Goal: Task Accomplishment & Management: Use online tool/utility

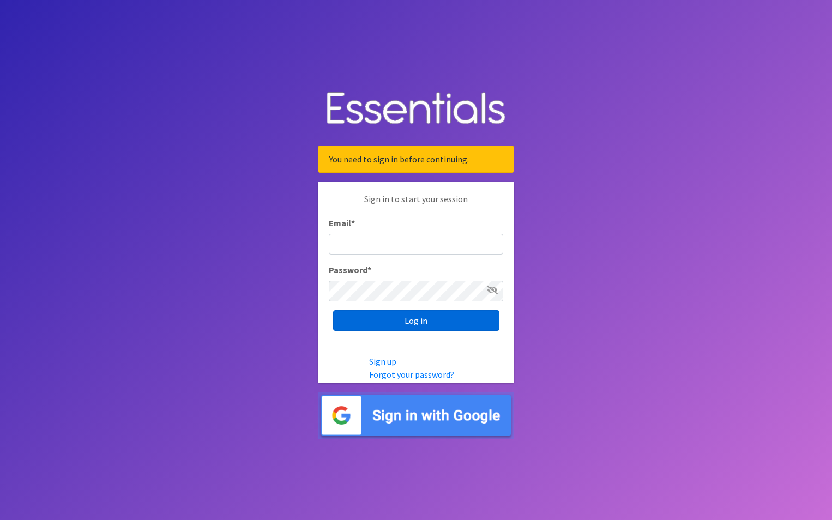
type input "maury.parrish@gmail.com"
click at [405, 324] on input "Log in" at bounding box center [416, 320] width 166 height 21
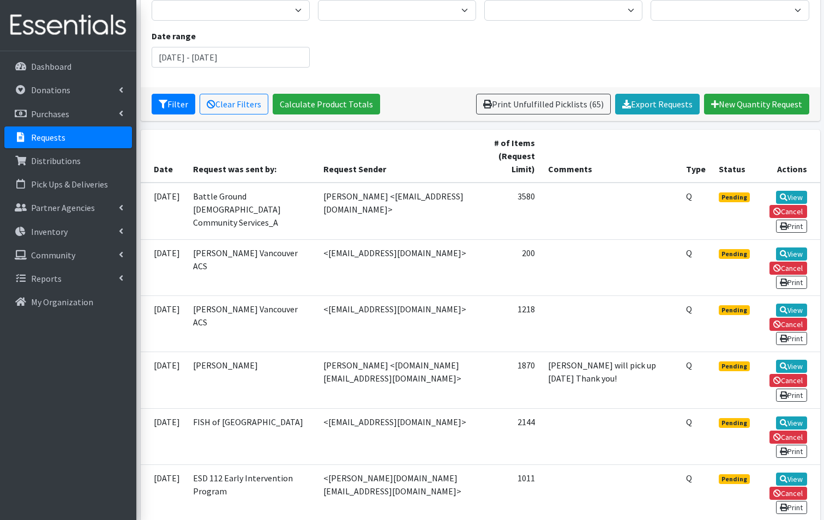
scroll to position [164, 0]
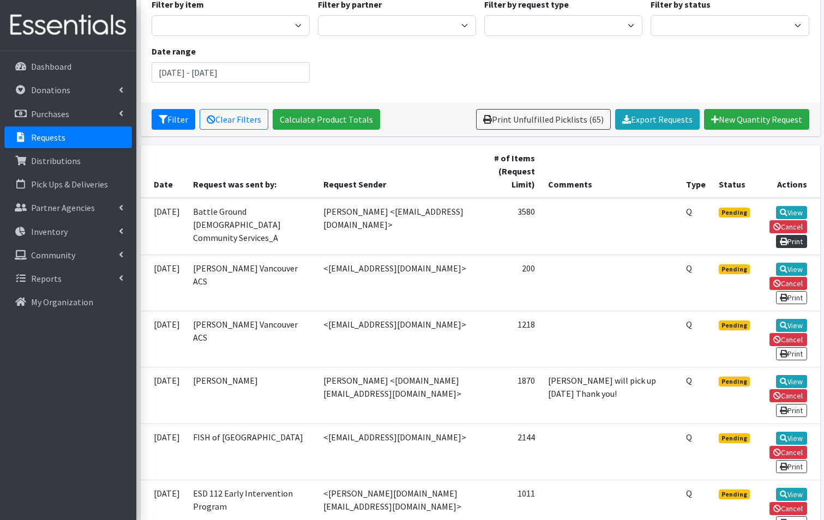
click at [798, 235] on link "Print" at bounding box center [791, 241] width 31 height 13
click at [789, 206] on link "View" at bounding box center [791, 212] width 31 height 13
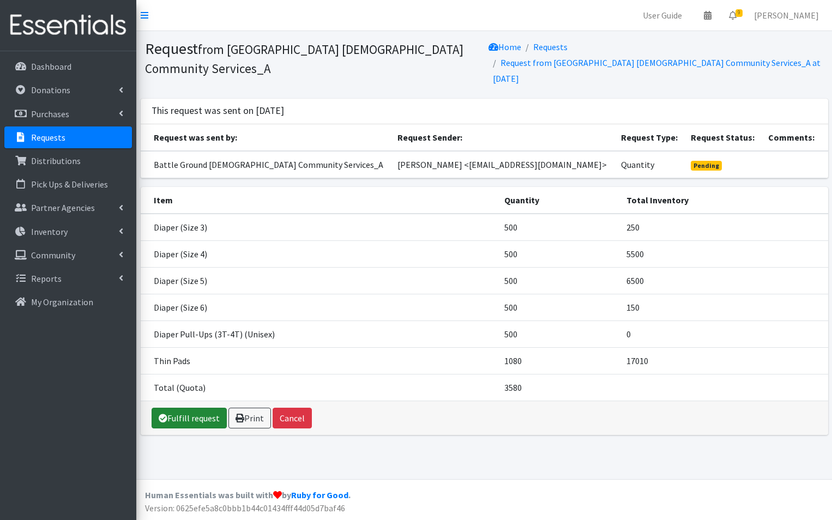
drag, startPoint x: 182, startPoint y: 409, endPoint x: 179, endPoint y: 396, distance: 13.9
click at [182, 408] on link "Fulfill request" at bounding box center [189, 418] width 75 height 21
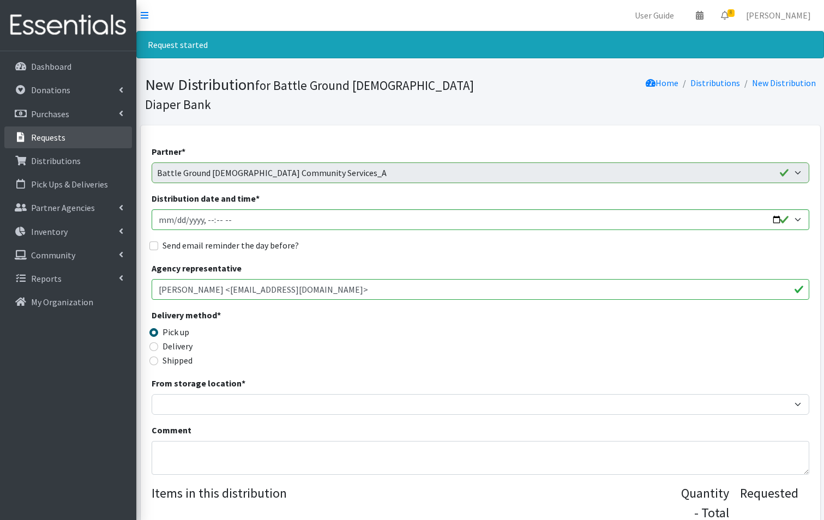
click at [44, 142] on p "Requests" at bounding box center [48, 137] width 34 height 11
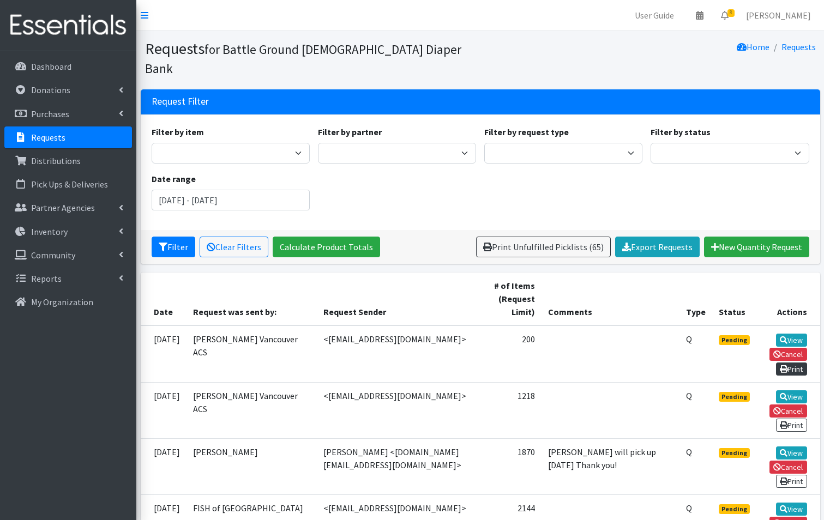
click at [789, 363] on link "Print" at bounding box center [791, 369] width 31 height 13
click at [798, 334] on link "View" at bounding box center [791, 340] width 31 height 13
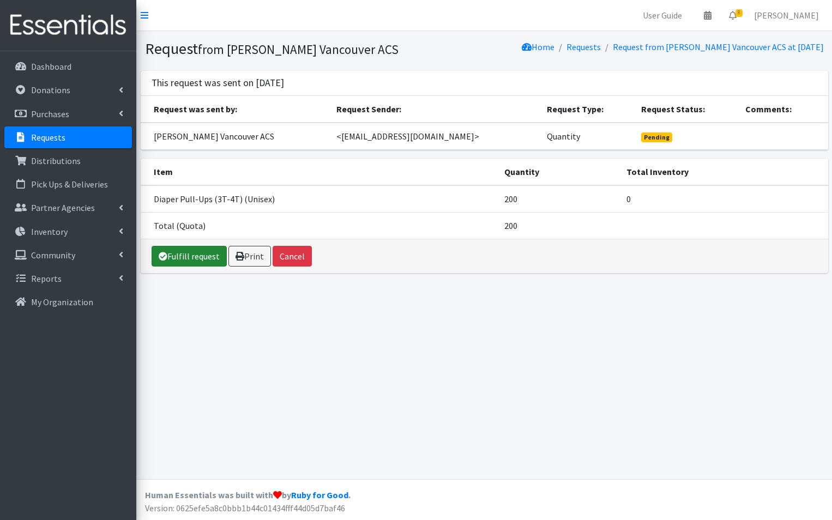
click at [189, 260] on link "Fulfill request" at bounding box center [189, 256] width 75 height 21
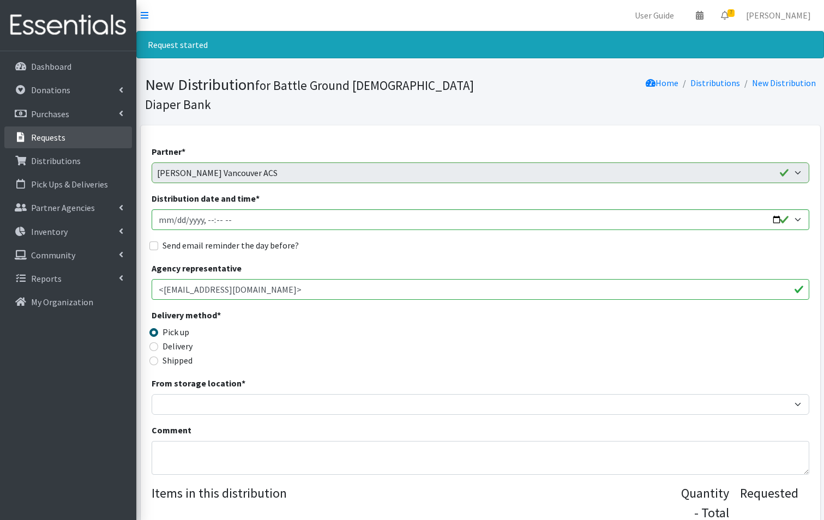
click at [69, 144] on link "Requests" at bounding box center [68, 137] width 128 height 22
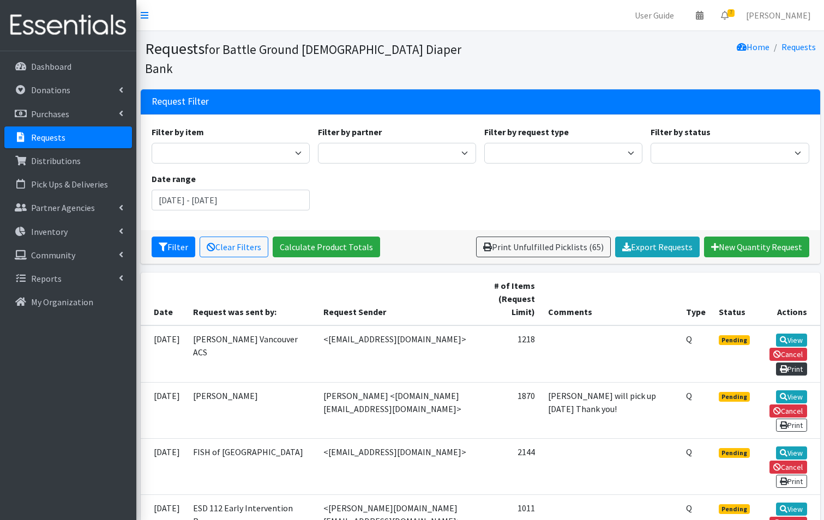
click at [791, 363] on link "Print" at bounding box center [791, 369] width 31 height 13
click at [788, 334] on link "View" at bounding box center [791, 340] width 31 height 13
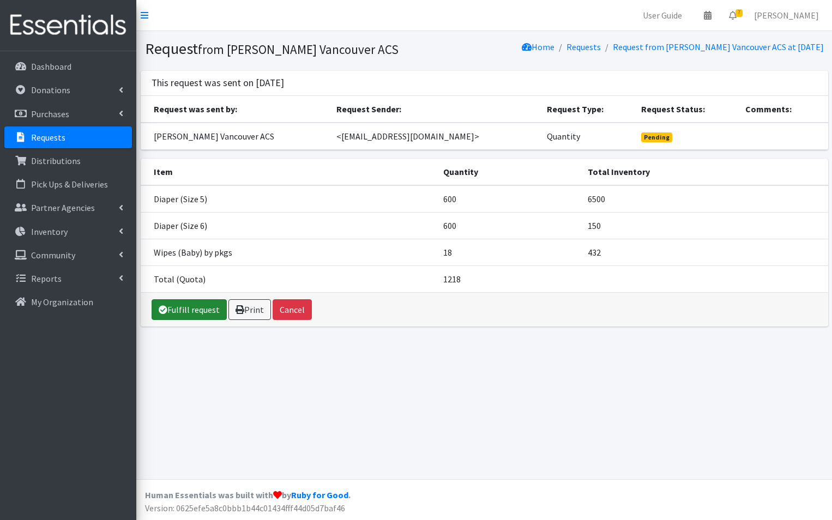
click at [179, 305] on link "Fulfill request" at bounding box center [189, 309] width 75 height 21
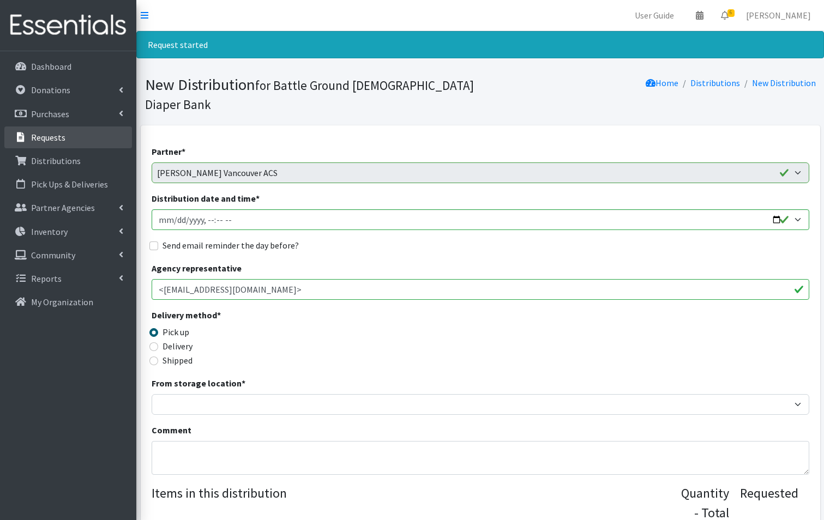
click at [57, 137] on p "Requests" at bounding box center [48, 137] width 34 height 11
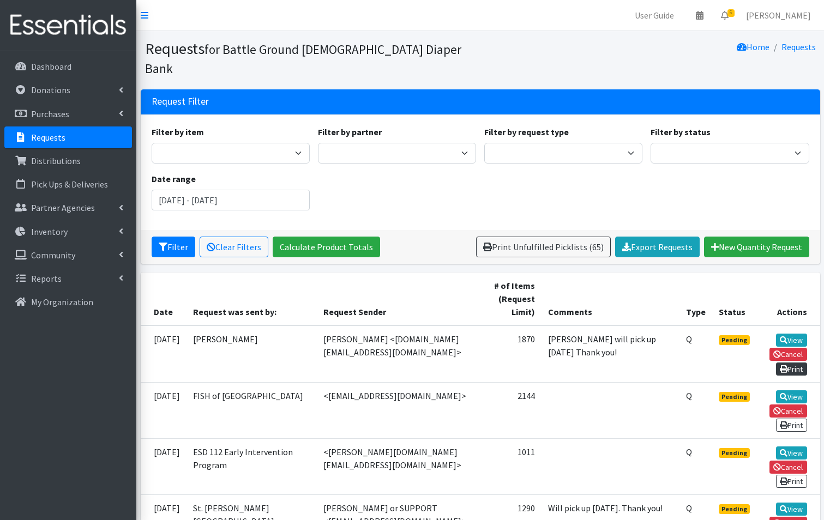
click at [793, 363] on link "Print" at bounding box center [791, 369] width 31 height 13
click at [788, 334] on link "View" at bounding box center [791, 340] width 31 height 13
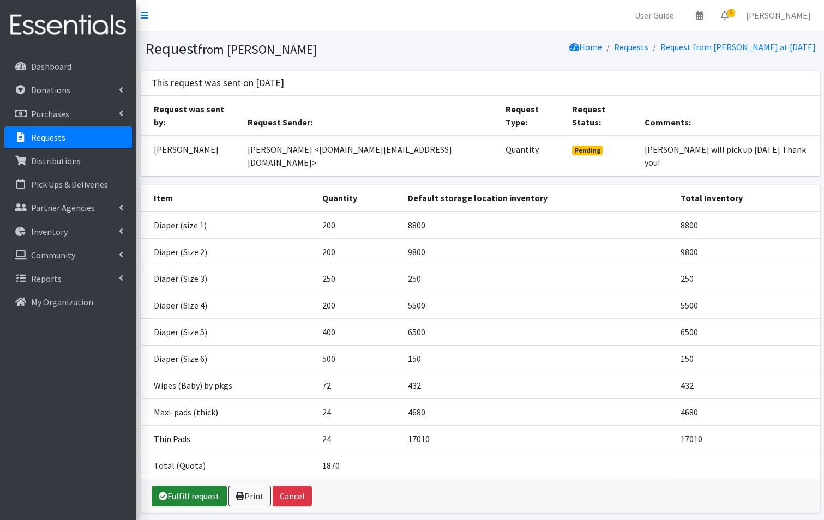
click at [206, 486] on link "Fulfill request" at bounding box center [189, 496] width 75 height 21
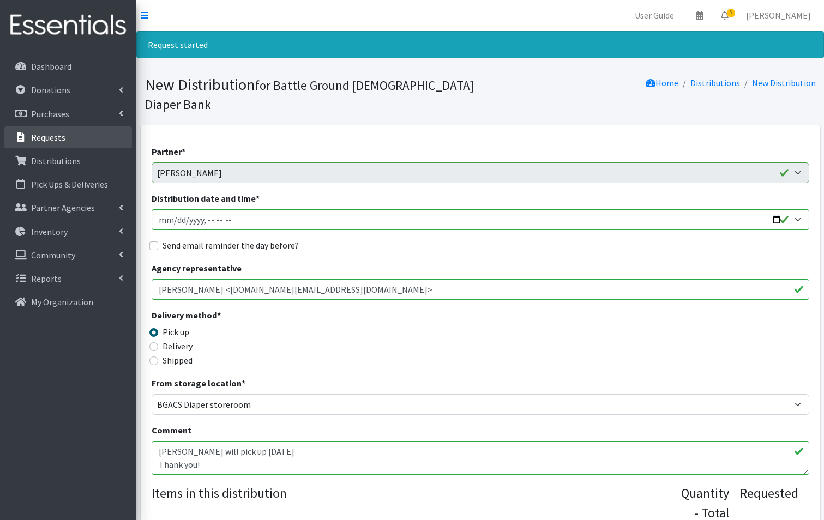
click at [73, 138] on link "Requests" at bounding box center [68, 137] width 128 height 22
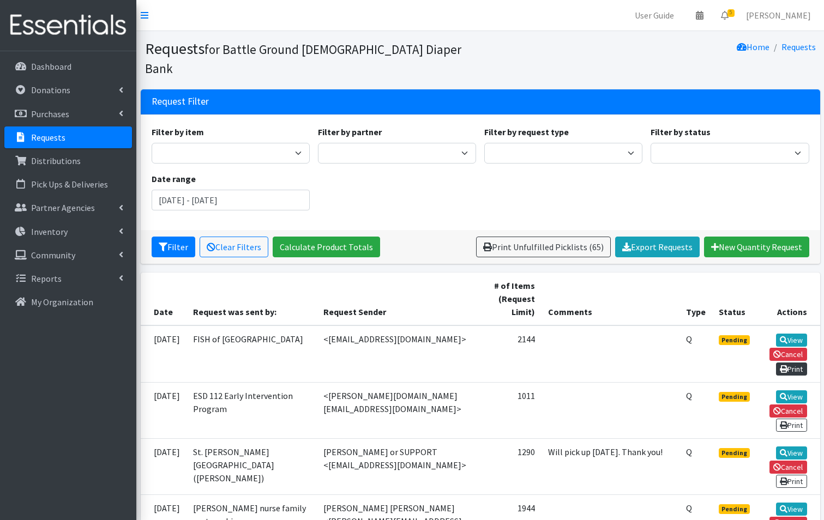
click at [786, 363] on link "Print" at bounding box center [791, 369] width 31 height 13
click at [787, 334] on link "View" at bounding box center [791, 340] width 31 height 13
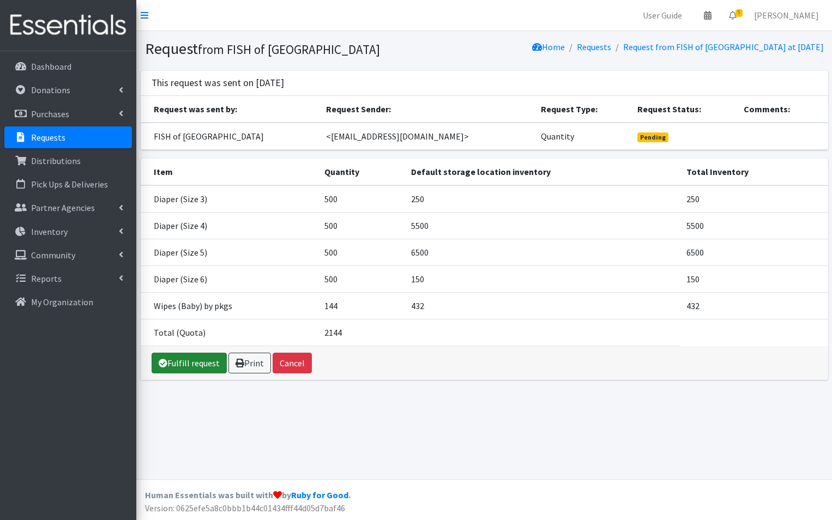
click at [196, 364] on link "Fulfill request" at bounding box center [189, 363] width 75 height 21
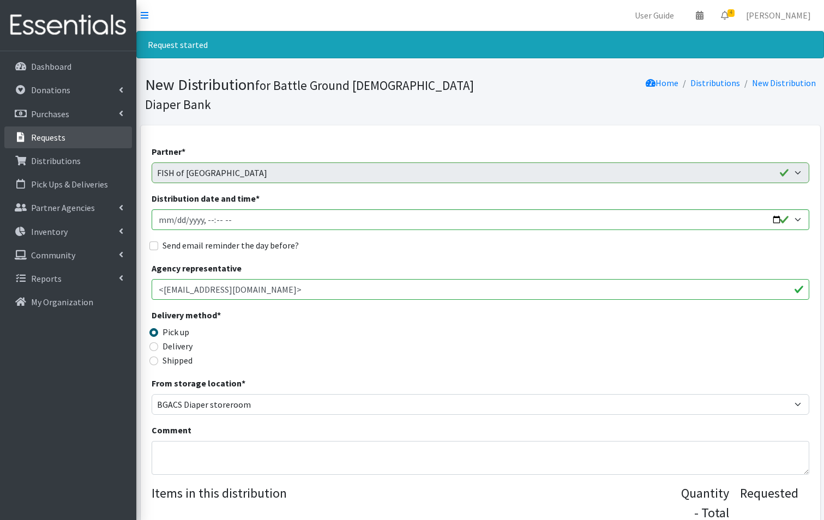
drag, startPoint x: 68, startPoint y: 138, endPoint x: 76, endPoint y: 147, distance: 12.0
click at [69, 140] on link "Requests" at bounding box center [68, 137] width 128 height 22
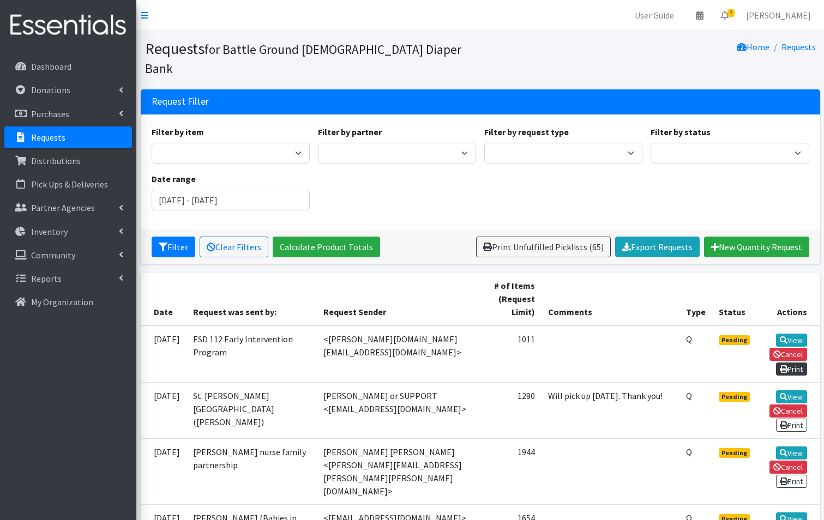
click at [784, 365] on icon at bounding box center [784, 369] width 8 height 8
click at [787, 334] on link "View" at bounding box center [791, 340] width 31 height 13
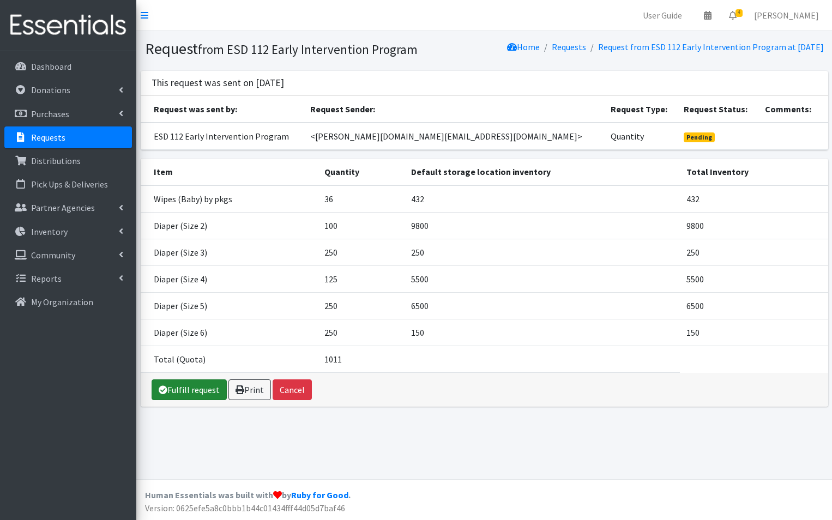
click at [196, 400] on link "Fulfill request" at bounding box center [189, 389] width 75 height 21
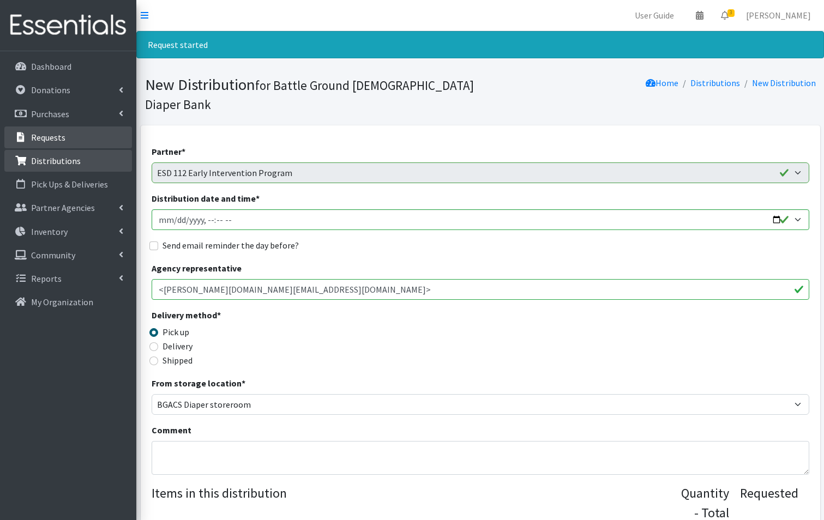
drag, startPoint x: 57, startPoint y: 140, endPoint x: 88, endPoint y: 164, distance: 39.6
click at [58, 140] on p "Requests" at bounding box center [48, 137] width 34 height 11
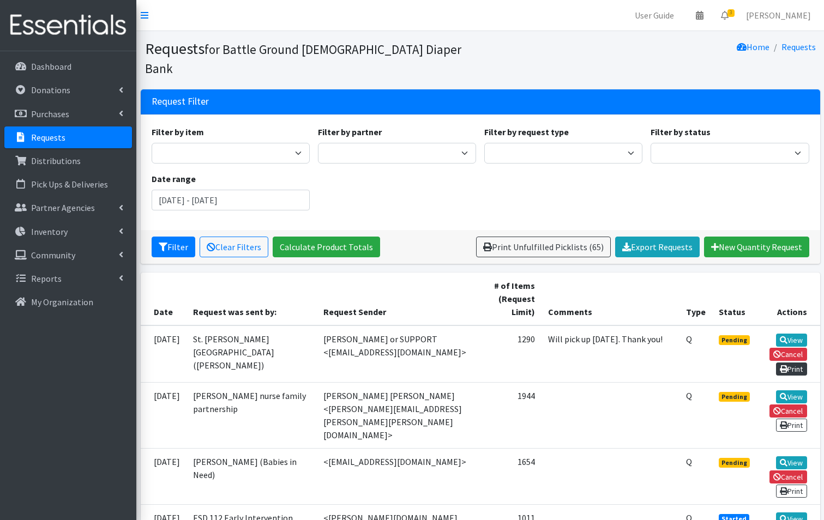
click at [787, 363] on link "Print" at bounding box center [791, 369] width 31 height 13
click at [785, 336] on icon at bounding box center [784, 340] width 8 height 8
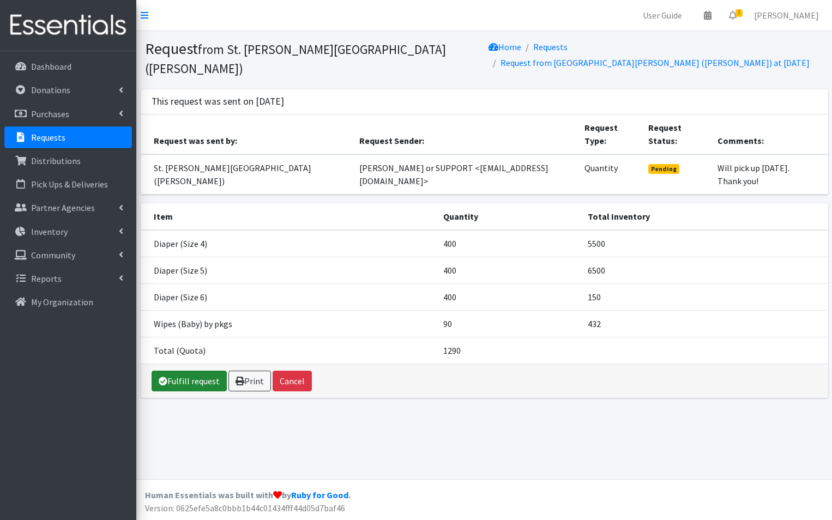
click at [207, 372] on link "Fulfill request" at bounding box center [189, 381] width 75 height 21
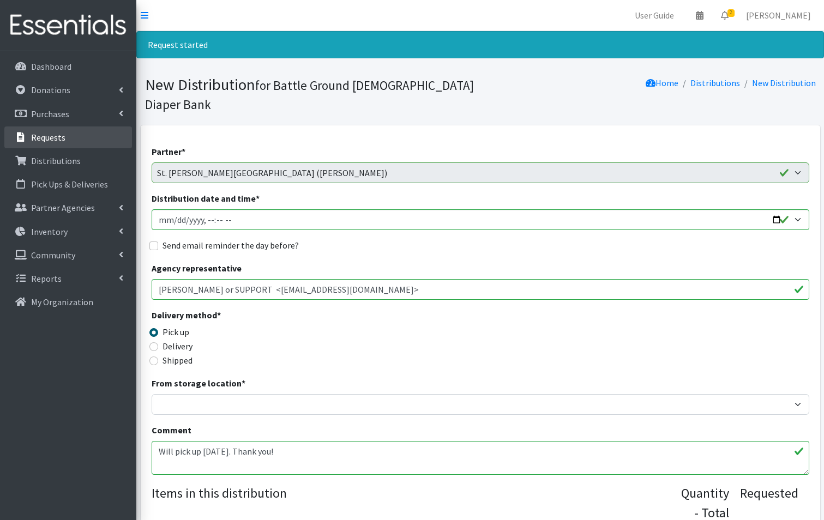
click at [42, 132] on p "Requests" at bounding box center [48, 137] width 34 height 11
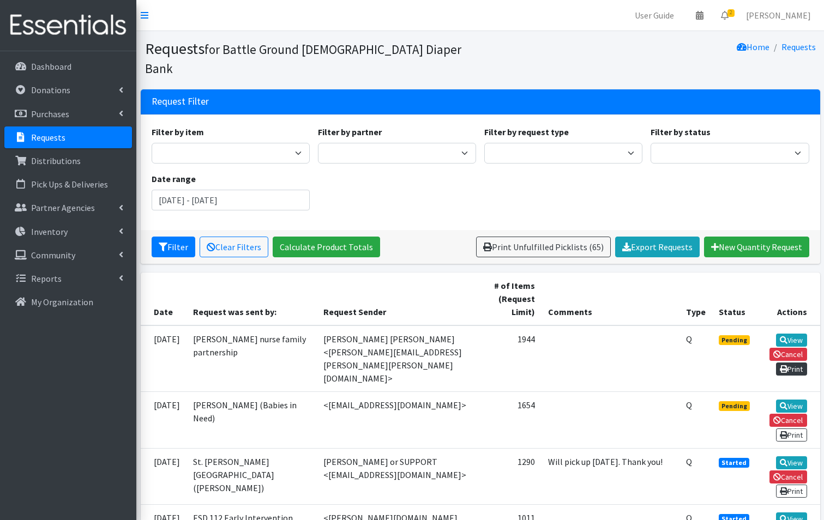
click at [784, 365] on icon at bounding box center [784, 369] width 8 height 8
click at [799, 334] on link "View" at bounding box center [791, 340] width 31 height 13
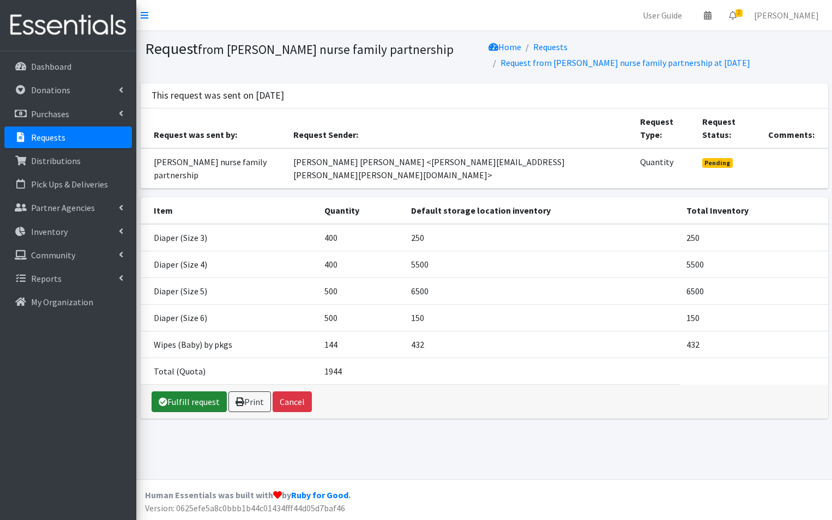
click at [186, 391] on link "Fulfill request" at bounding box center [189, 401] width 75 height 21
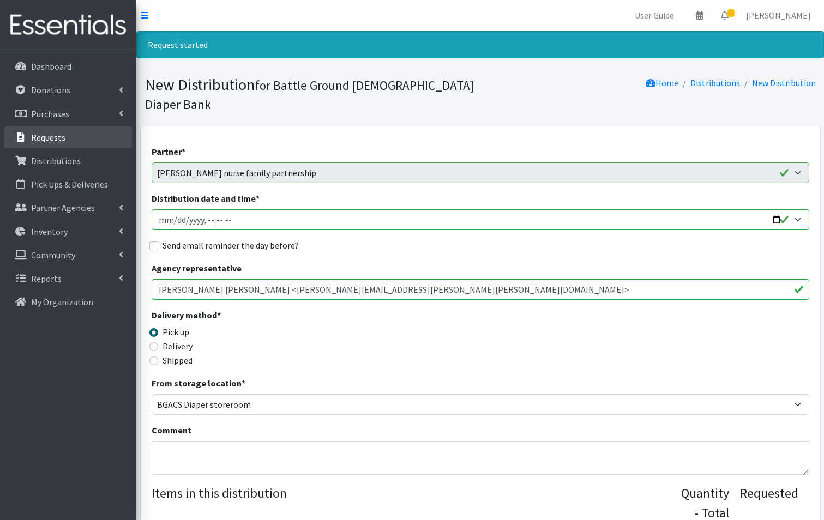
click at [54, 140] on p "Requests" at bounding box center [48, 137] width 34 height 11
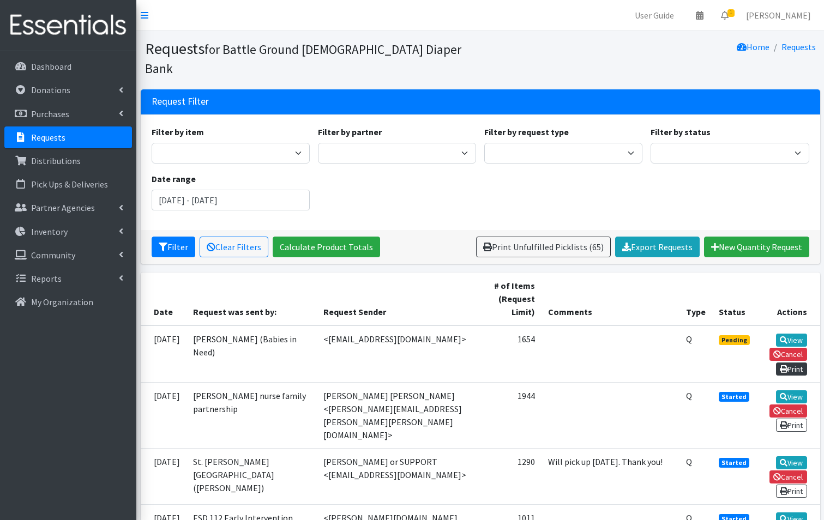
click at [791, 363] on link "Print" at bounding box center [791, 369] width 31 height 13
click at [797, 334] on link "View" at bounding box center [791, 340] width 31 height 13
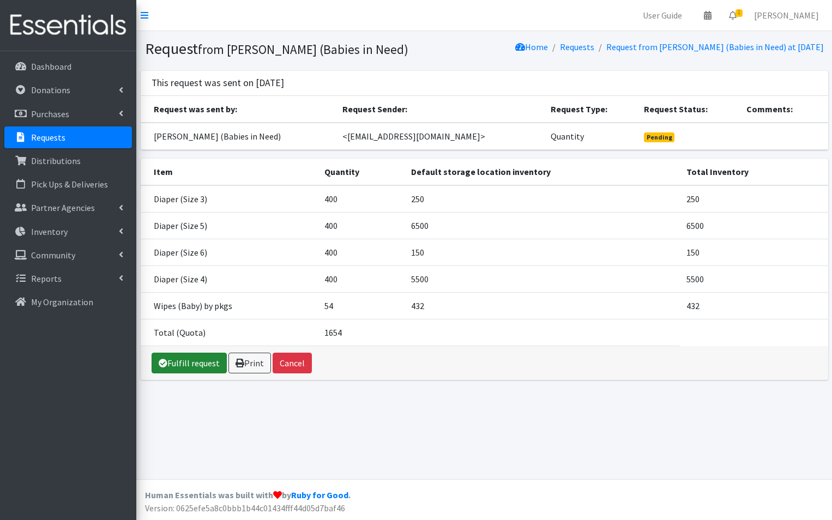
click at [191, 369] on link "Fulfill request" at bounding box center [189, 363] width 75 height 21
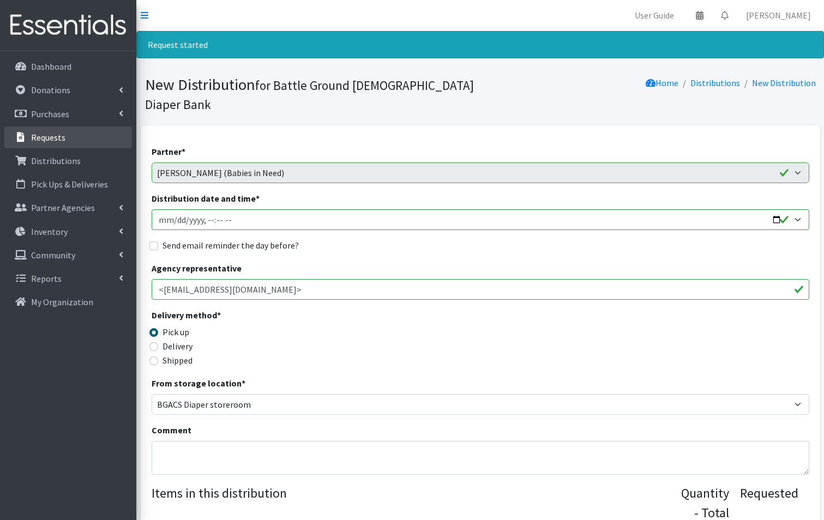
click at [60, 145] on link "Requests" at bounding box center [68, 137] width 128 height 22
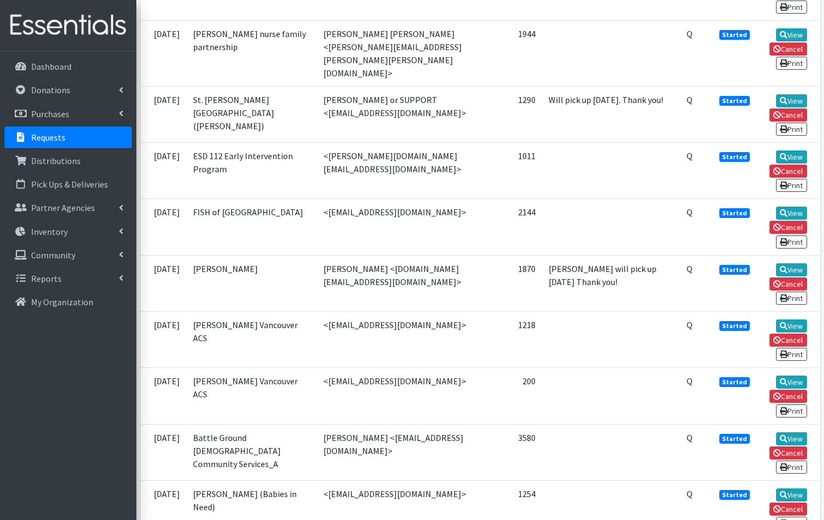
scroll to position [382, 0]
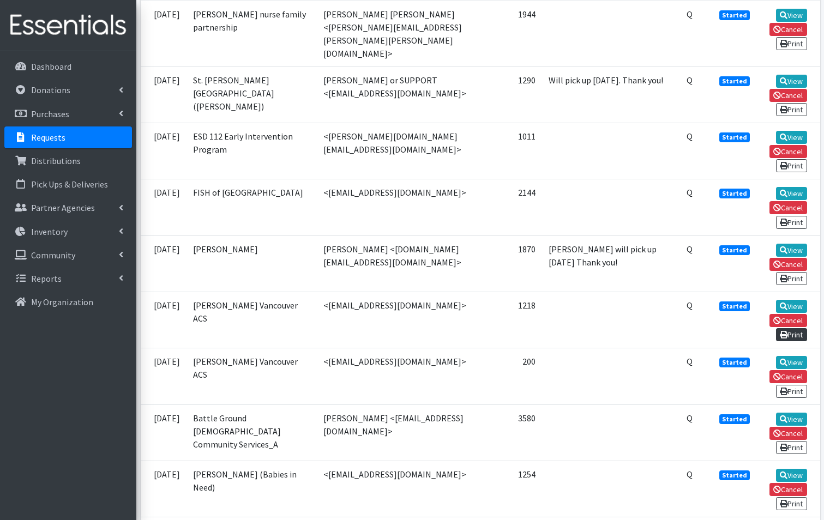
click at [787, 328] on link "Print" at bounding box center [791, 334] width 31 height 13
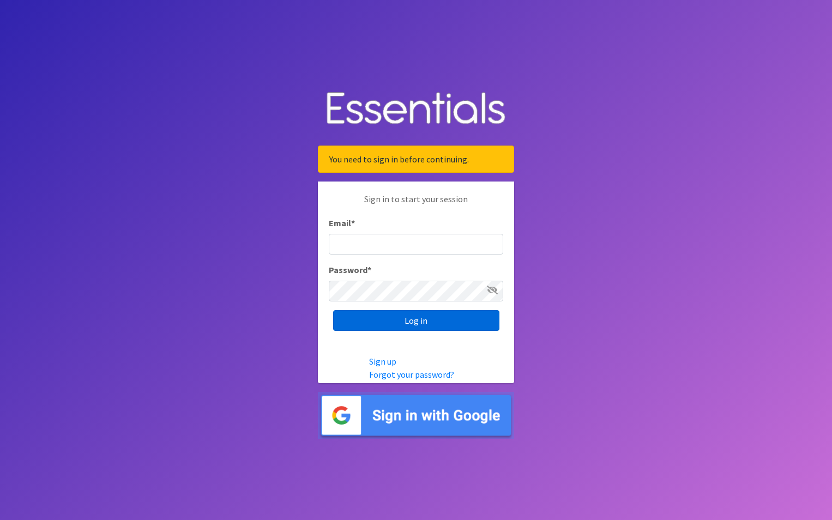
type input "[EMAIL_ADDRESS][PERSON_NAME][DOMAIN_NAME]"
click at [444, 325] on input "Log in" at bounding box center [416, 320] width 166 height 21
